Goal: Navigation & Orientation: Find specific page/section

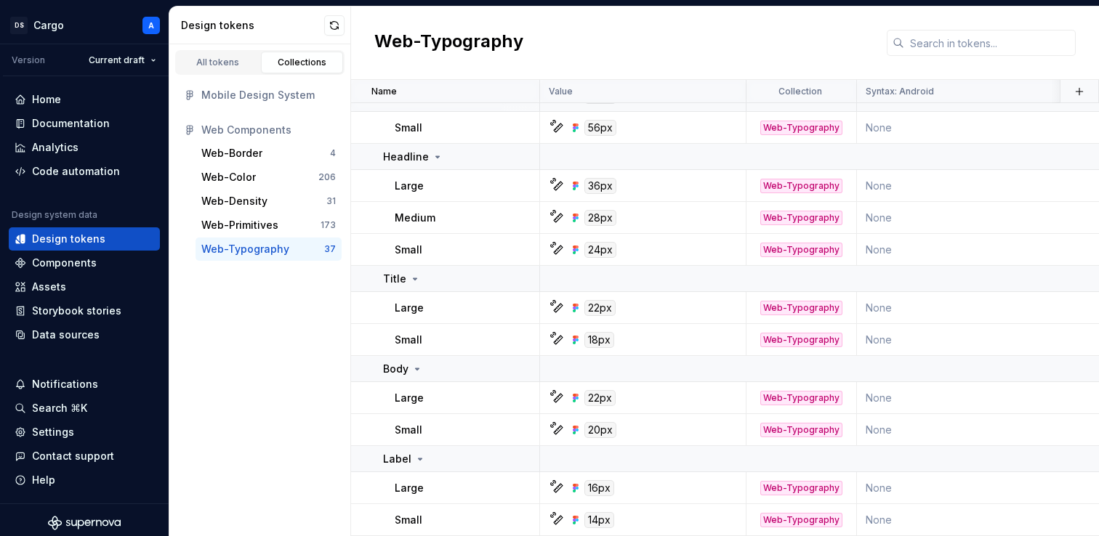
scroll to position [723, 0]
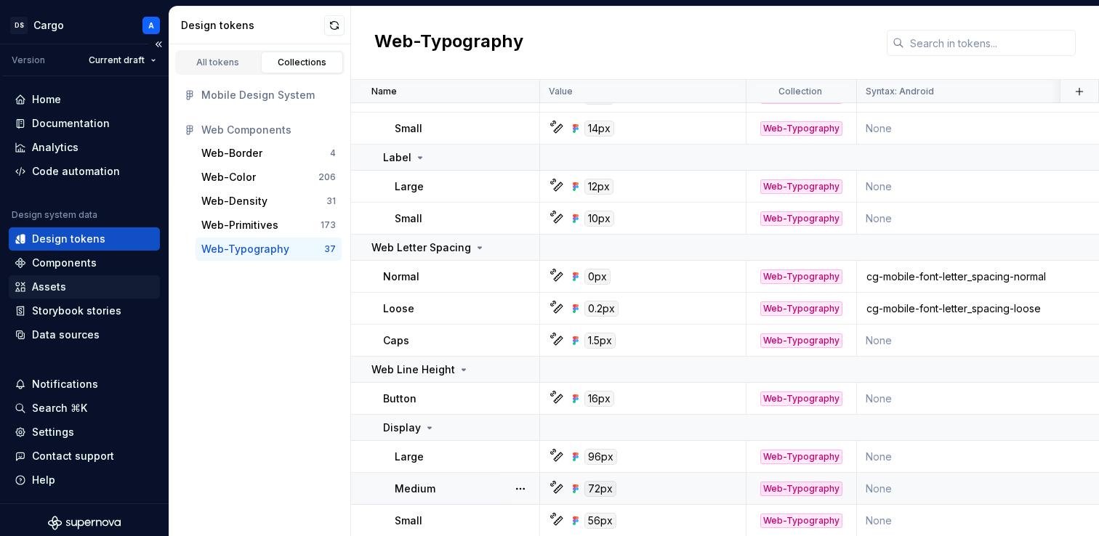
click at [69, 286] on div "Assets" at bounding box center [85, 287] width 140 height 15
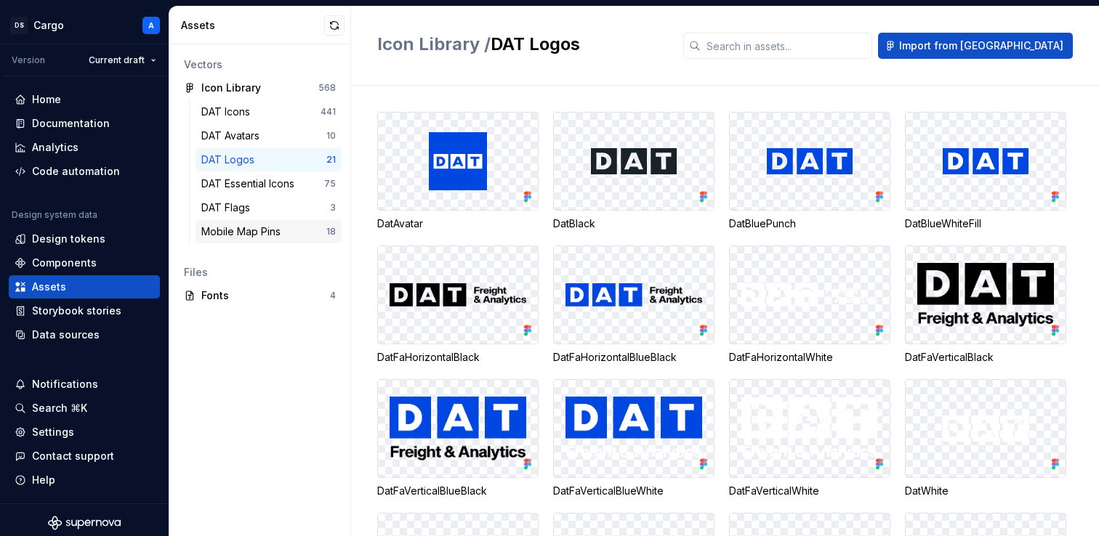
click at [254, 231] on div "Mobile Map Pins" at bounding box center [243, 232] width 85 height 15
